Goal: Information Seeking & Learning: Learn about a topic

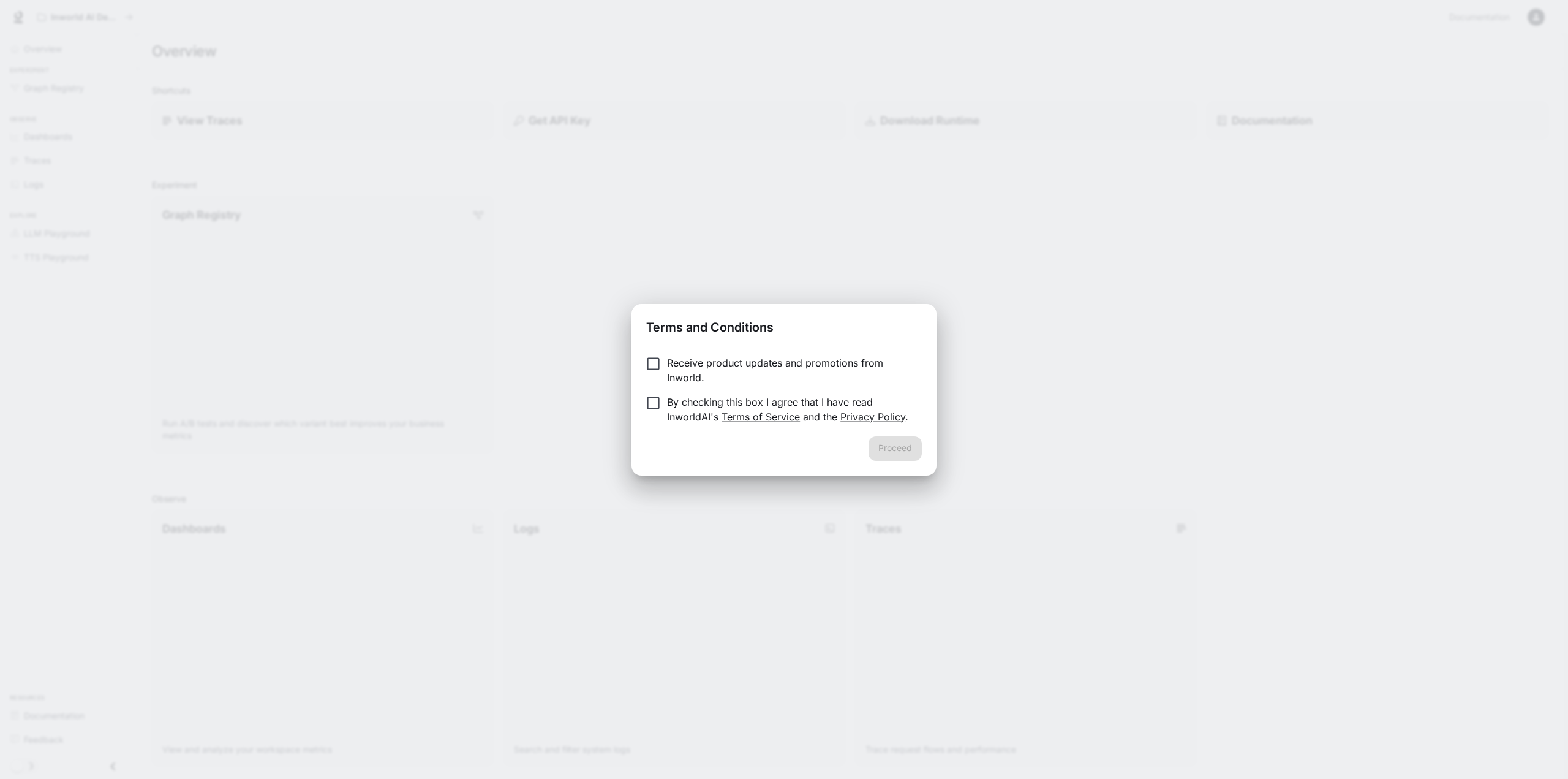
click at [841, 401] on p "By checking this box I agree that I have read InworldAI's Terms of Service and …" at bounding box center [790, 409] width 245 height 29
click at [896, 439] on button "Proceed" at bounding box center [896, 448] width 53 height 24
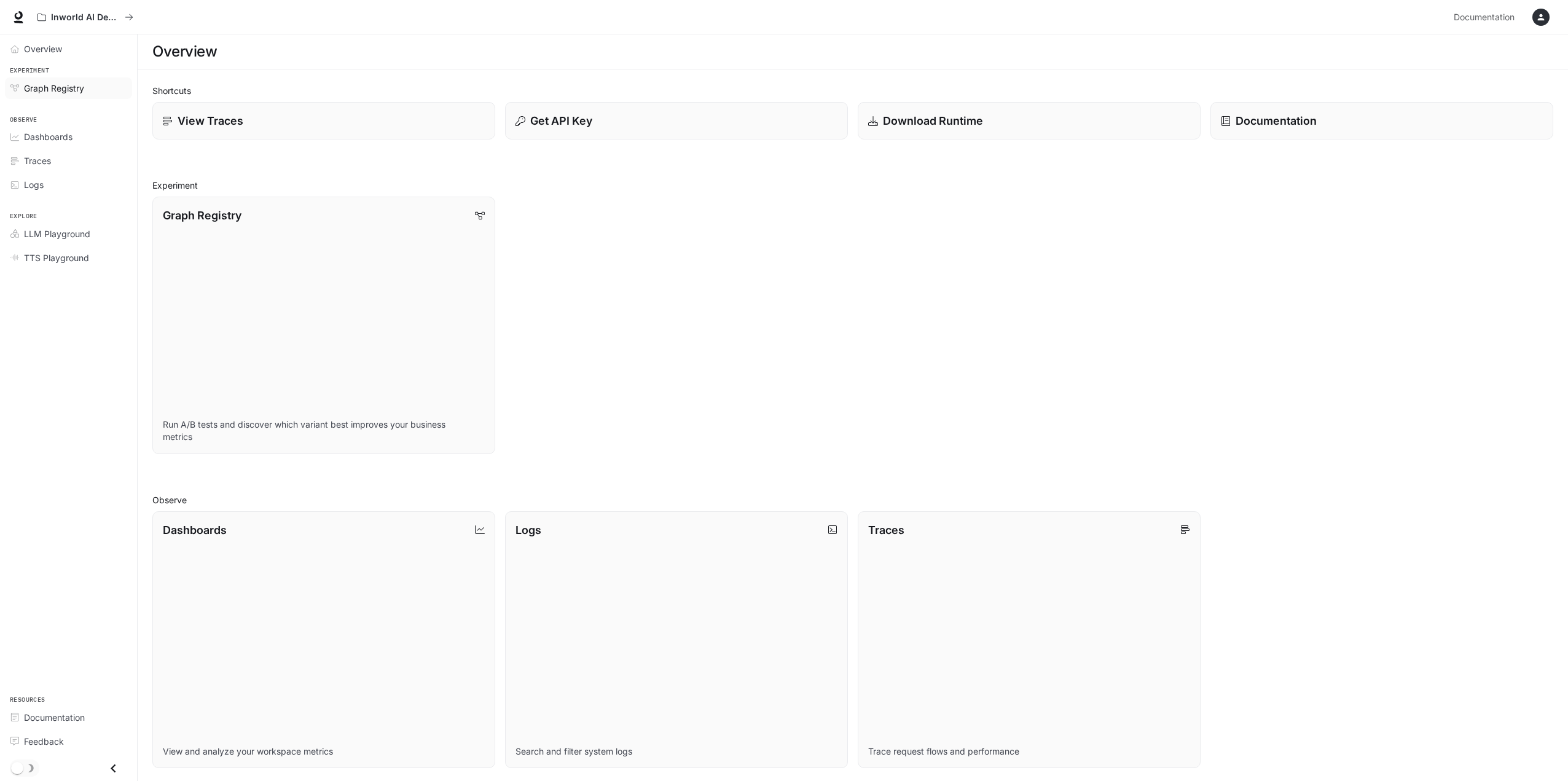
click at [69, 87] on span "Graph Registry" at bounding box center [54, 88] width 60 height 13
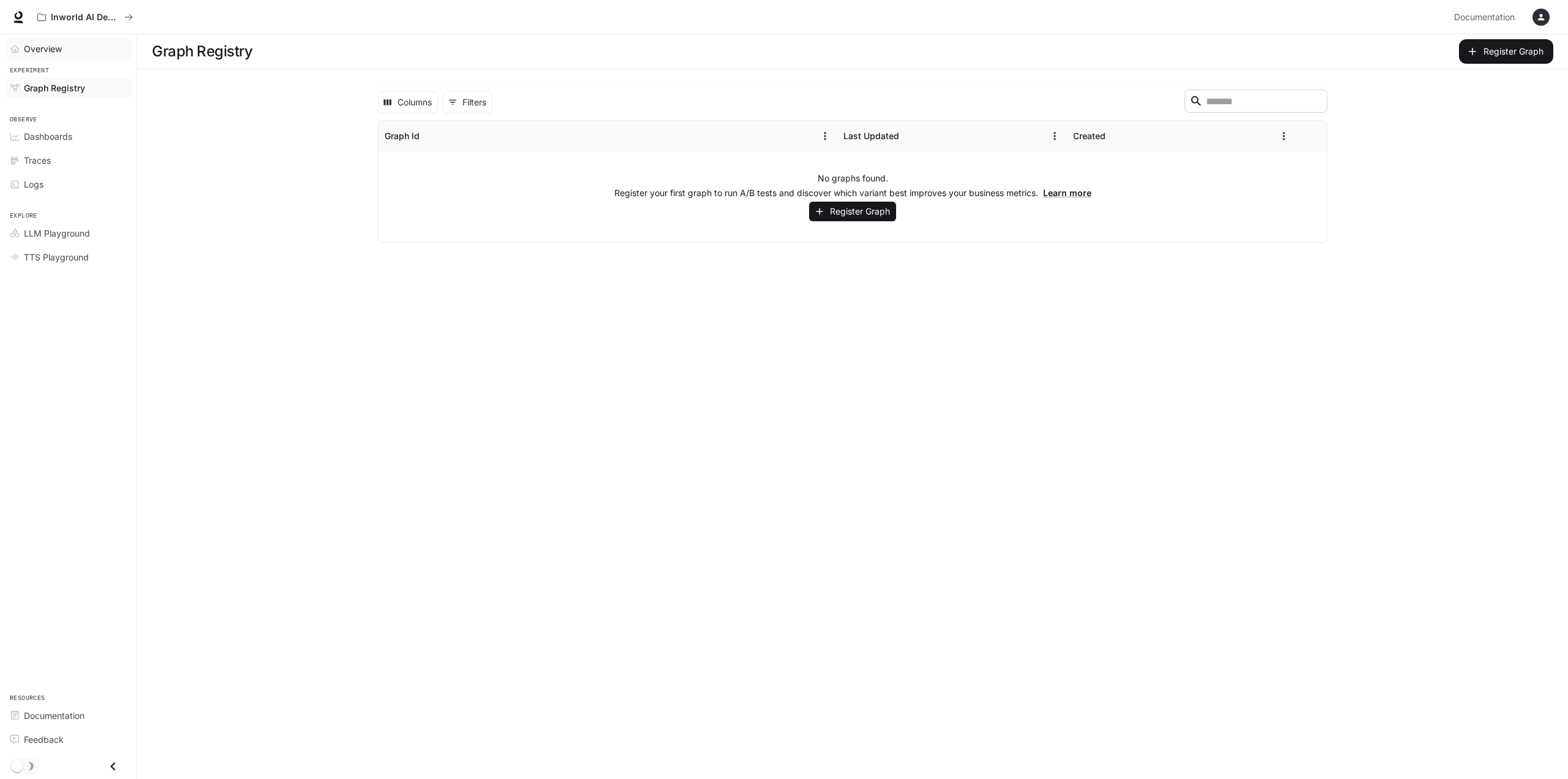
click at [51, 52] on span "Overview" at bounding box center [43, 48] width 38 height 12
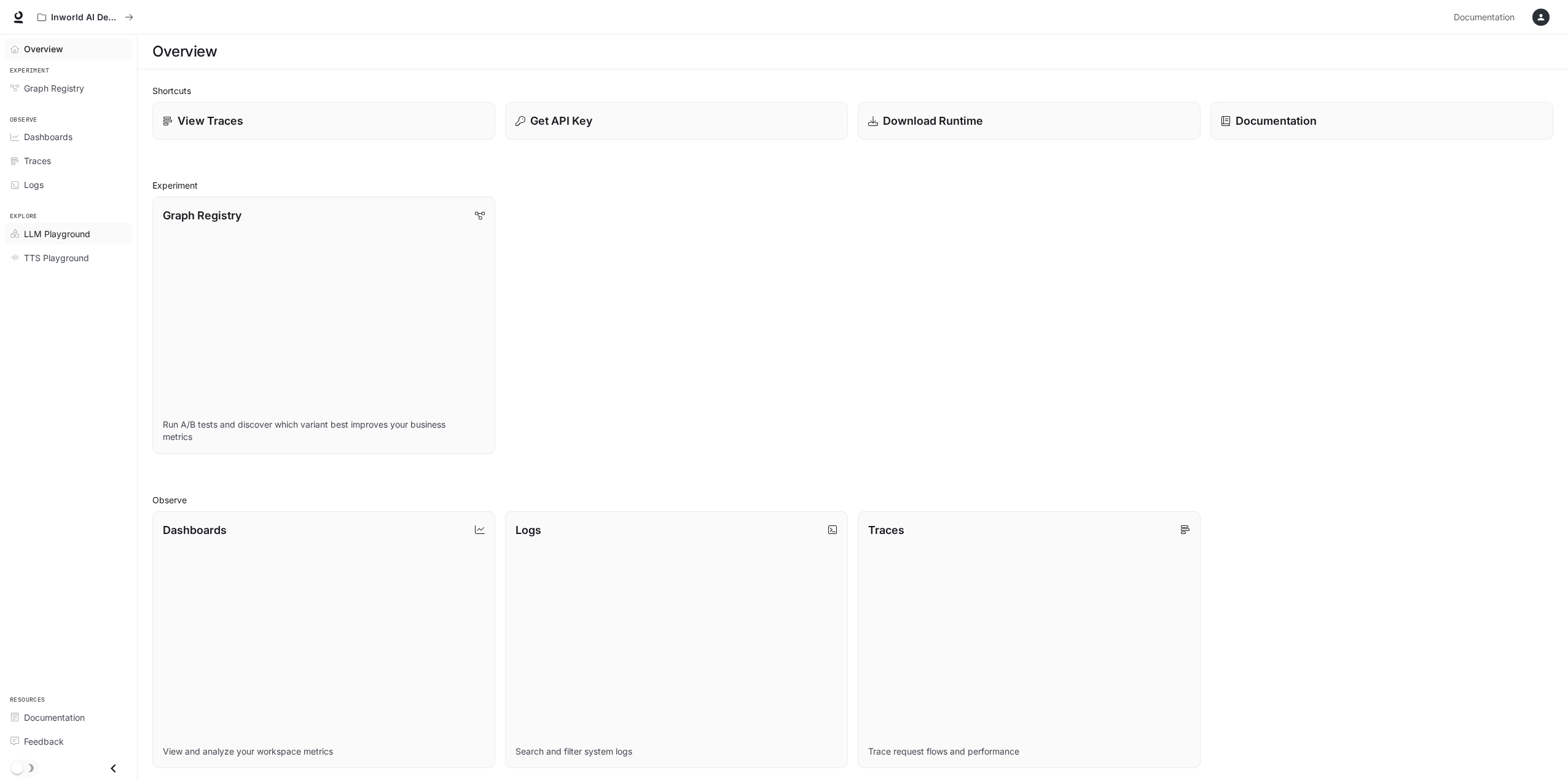
click at [54, 232] on span "LLM Playground" at bounding box center [57, 233] width 66 height 13
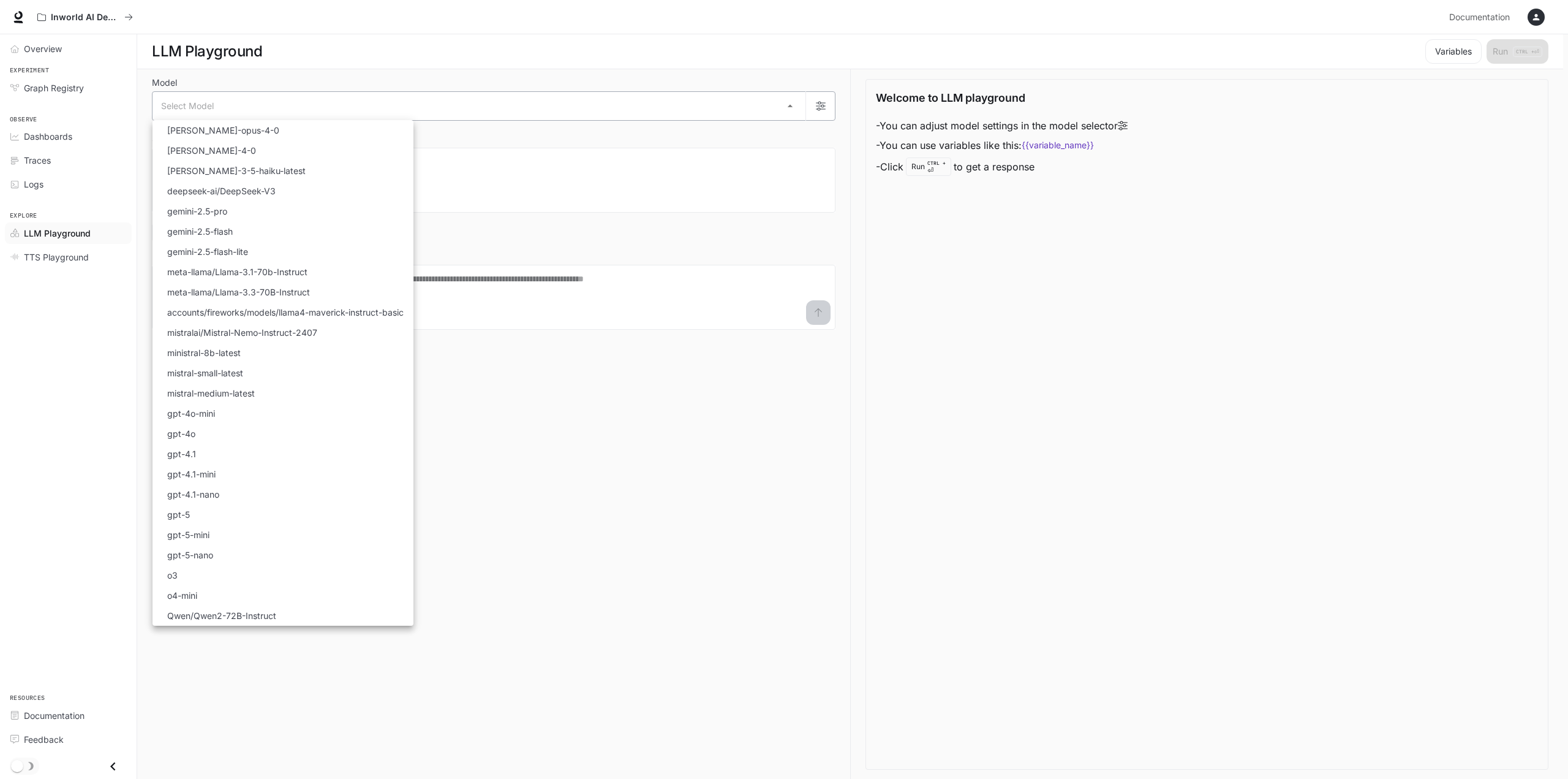
click at [508, 107] on body "Skip to main content Inworld AI Demos Documentation Documentation Portal Overvi…" at bounding box center [784, 389] width 1568 height 779
click at [296, 242] on li "gemini-2.5-flash-lite" at bounding box center [282, 252] width 261 height 20
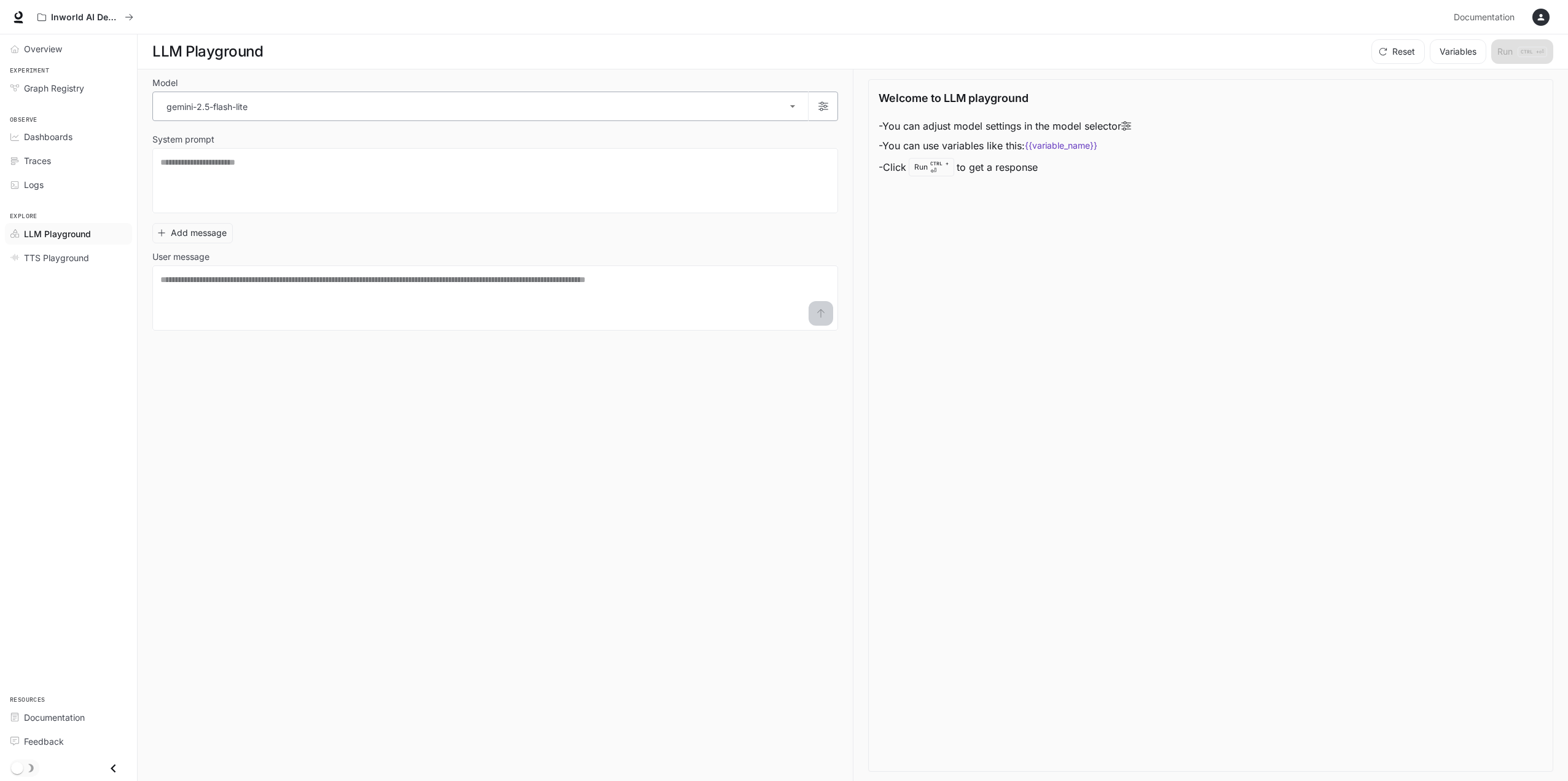
click at [356, 109] on body "**********" at bounding box center [784, 390] width 1568 height 781
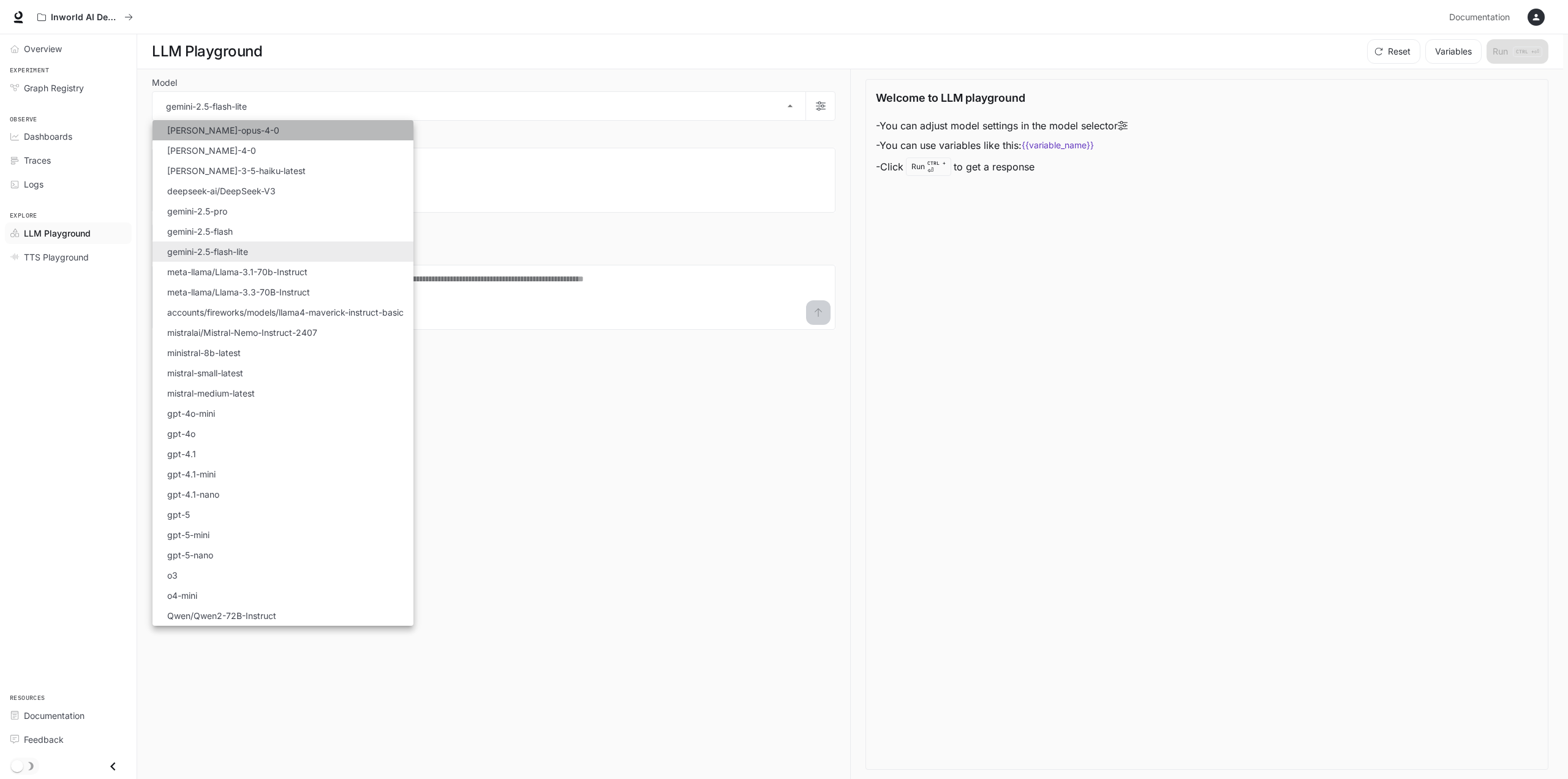
click at [279, 133] on li "[PERSON_NAME]-opus-4-0" at bounding box center [282, 130] width 261 height 20
type input "**********"
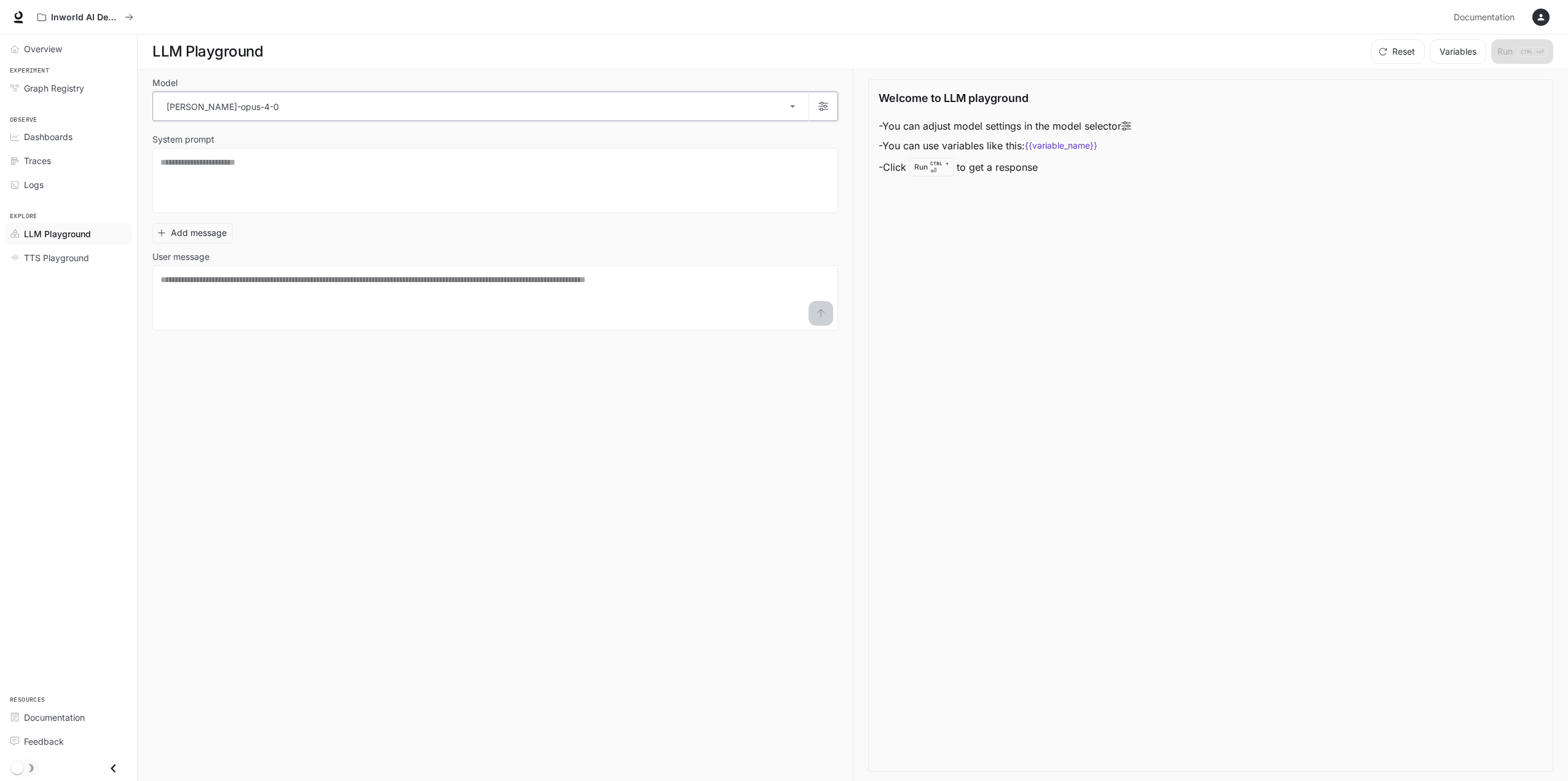
scroll to position [1, 0]
click at [83, 718] on span "Documentation" at bounding box center [54, 717] width 61 height 13
